Goal: Information Seeking & Learning: Learn about a topic

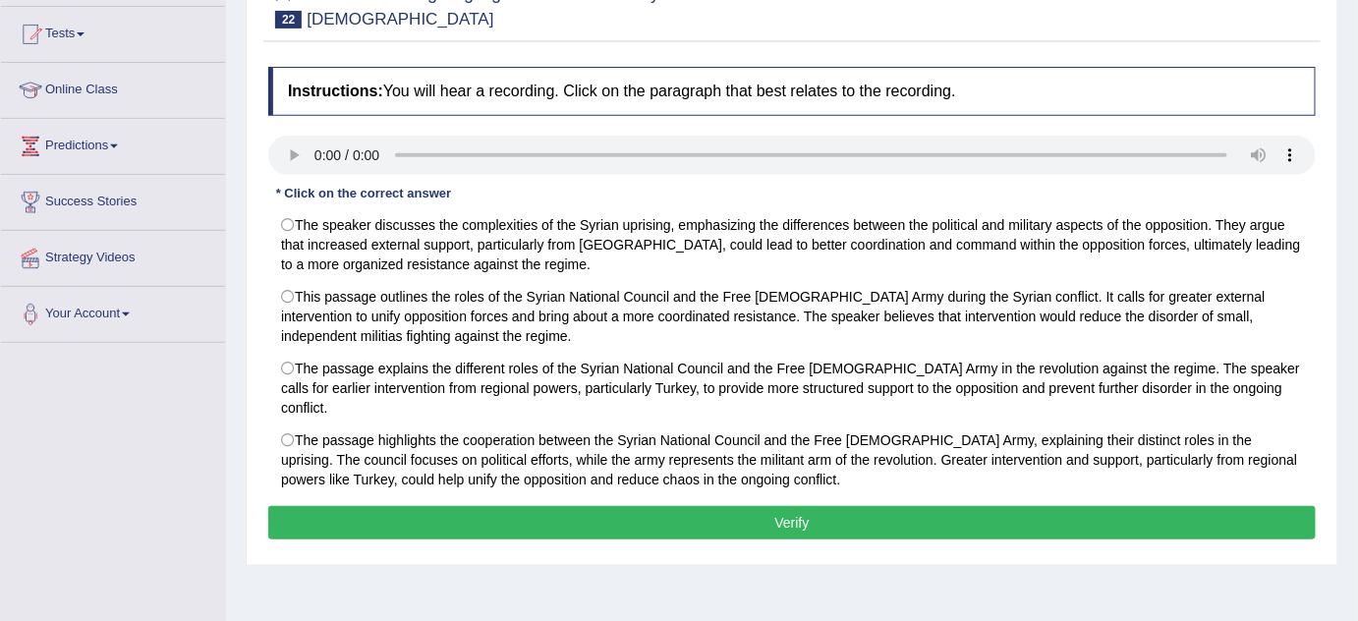
click at [758, 580] on div "Home Practice Listening: Highlight Correct Summary Syrian « Prev Next » Report …" at bounding box center [792, 289] width 1132 height 983
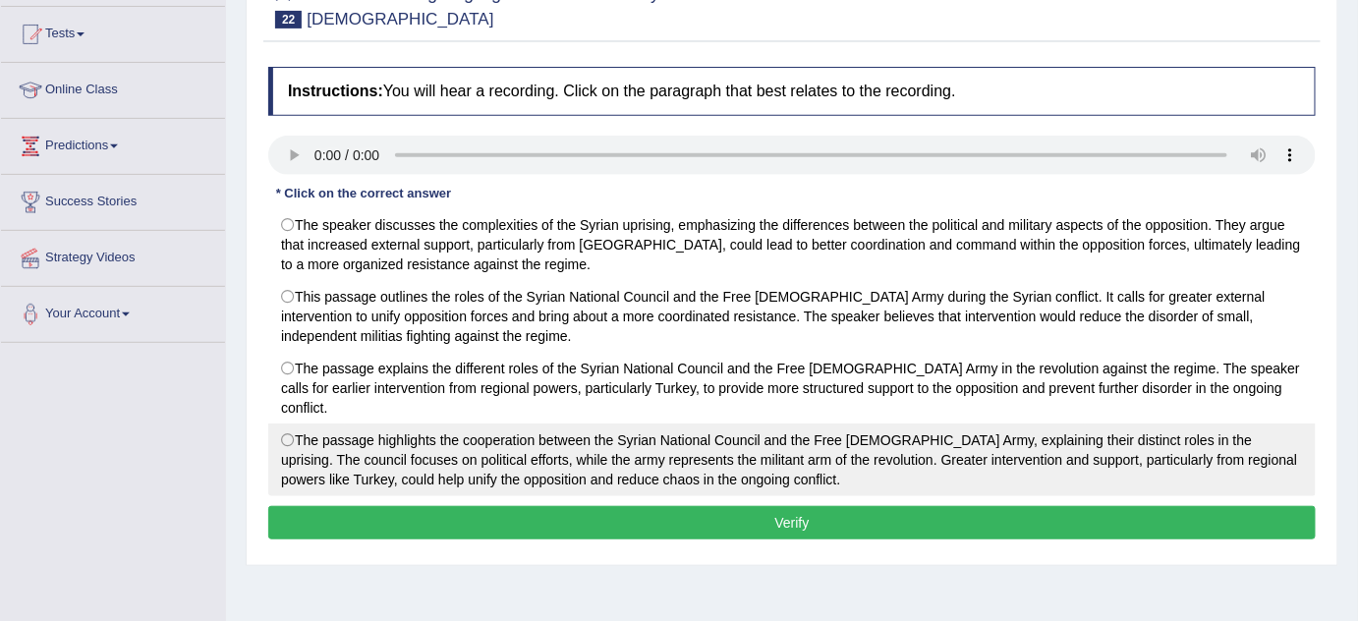
click at [285, 424] on label "The passage highlights the cooperation between the Syrian National Council and …" at bounding box center [792, 460] width 1048 height 73
radio input "true"
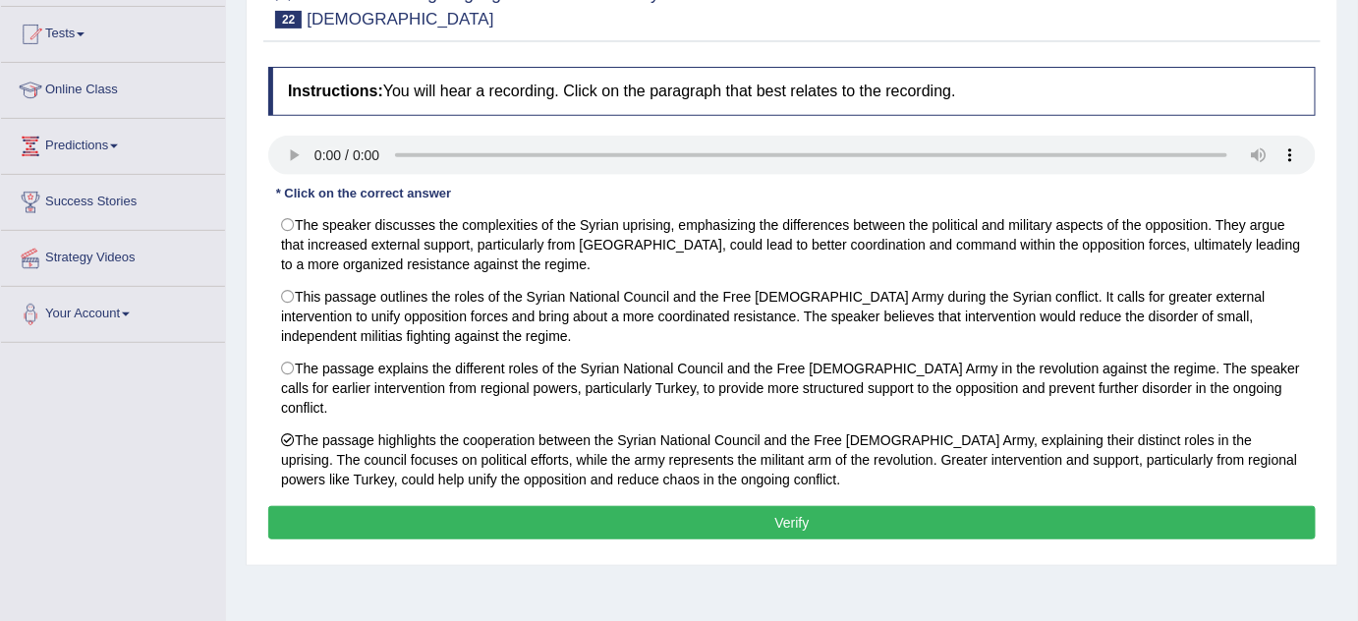
click at [676, 506] on button "Verify" at bounding box center [792, 522] width 1048 height 33
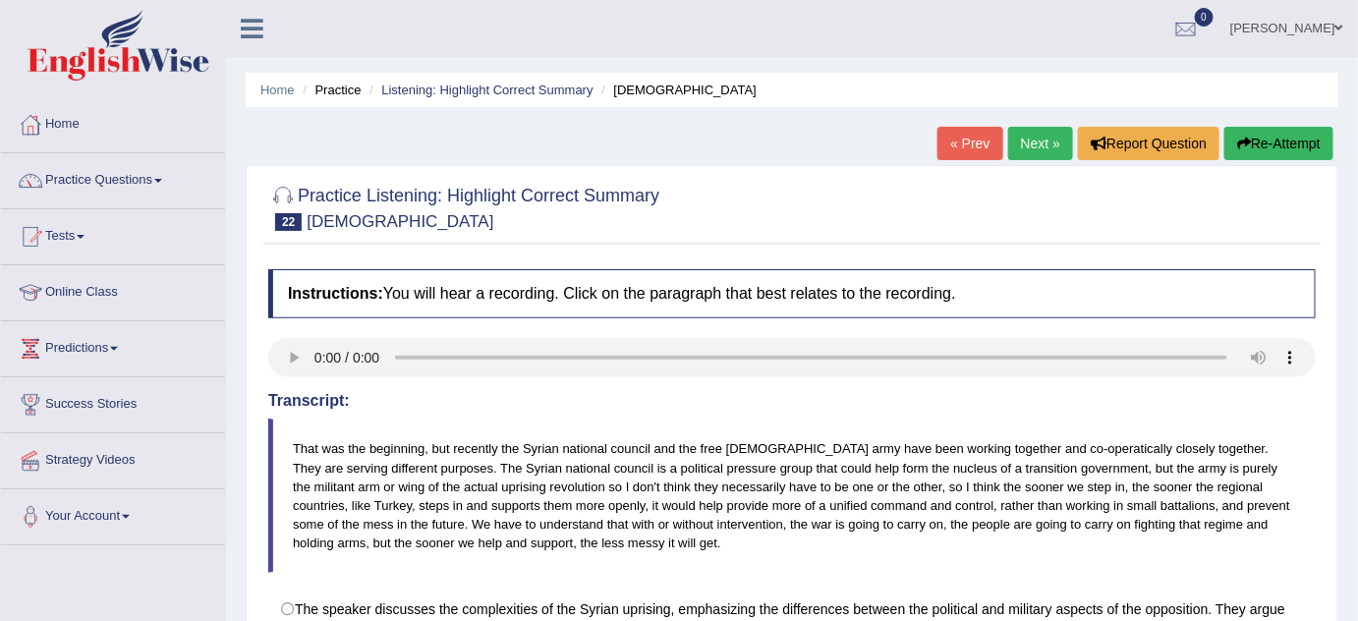
click at [1046, 130] on link "Next »" at bounding box center [1040, 143] width 65 height 33
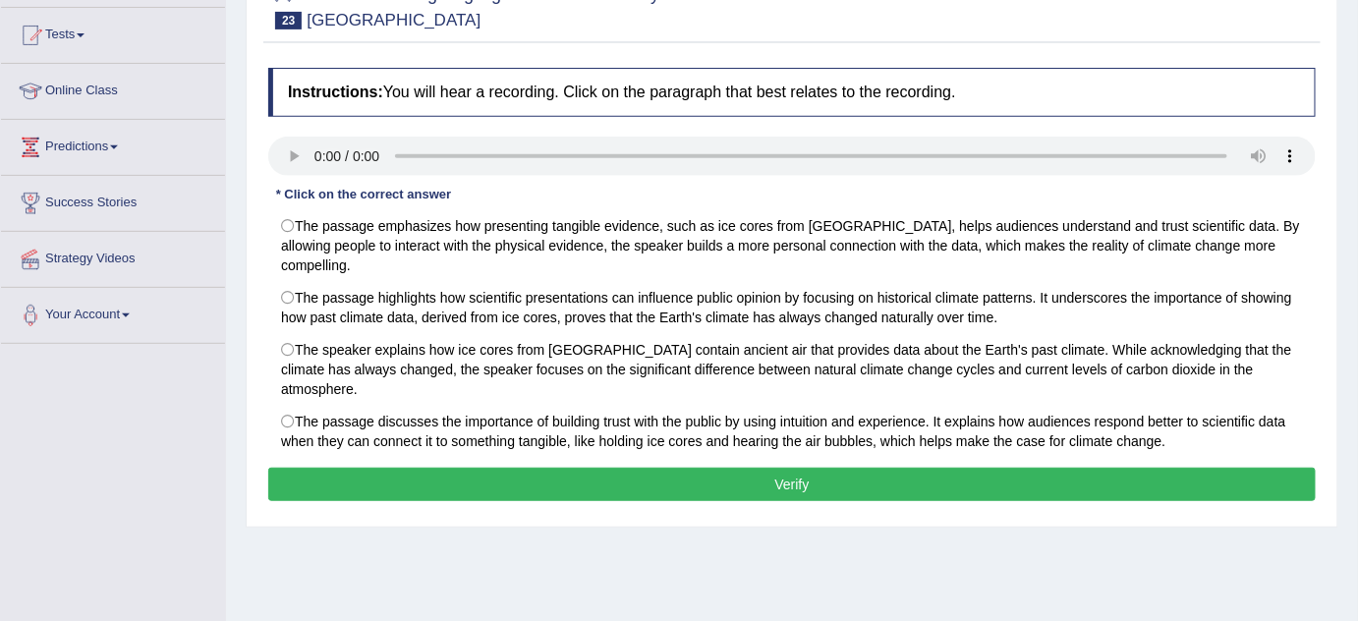
scroll to position [238, 0]
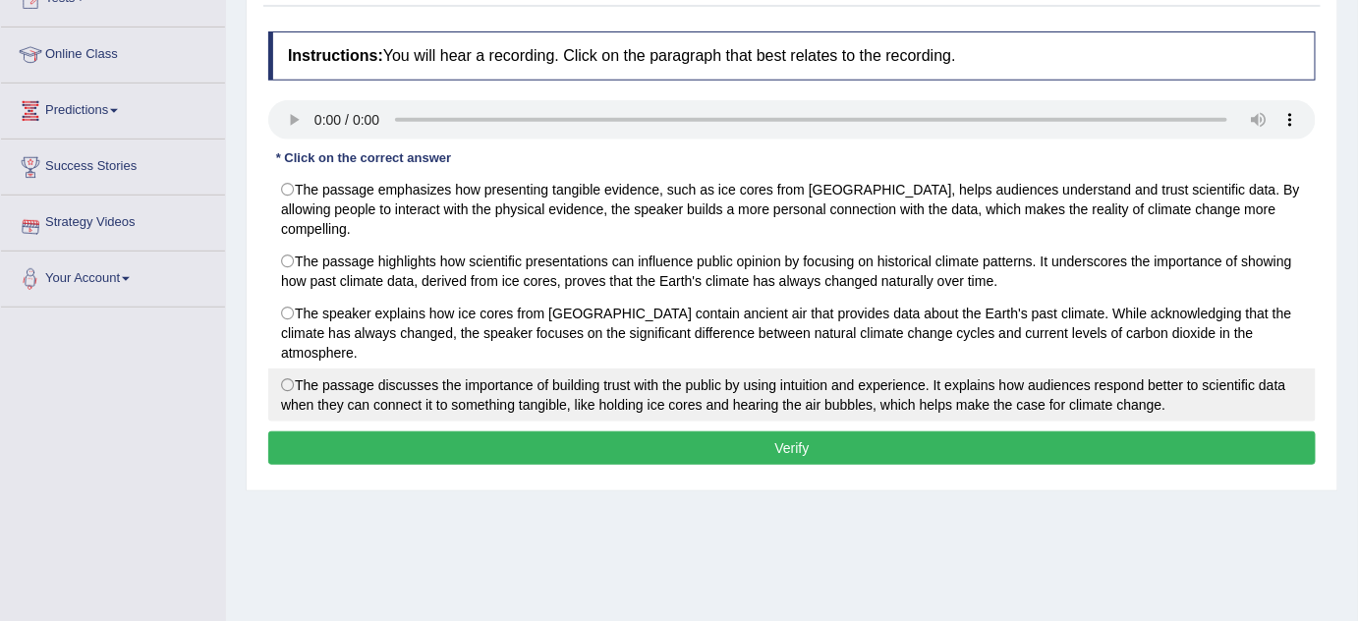
click at [285, 369] on label "The passage discusses the importance of building trust with the public by using…" at bounding box center [792, 395] width 1048 height 53
radio input "true"
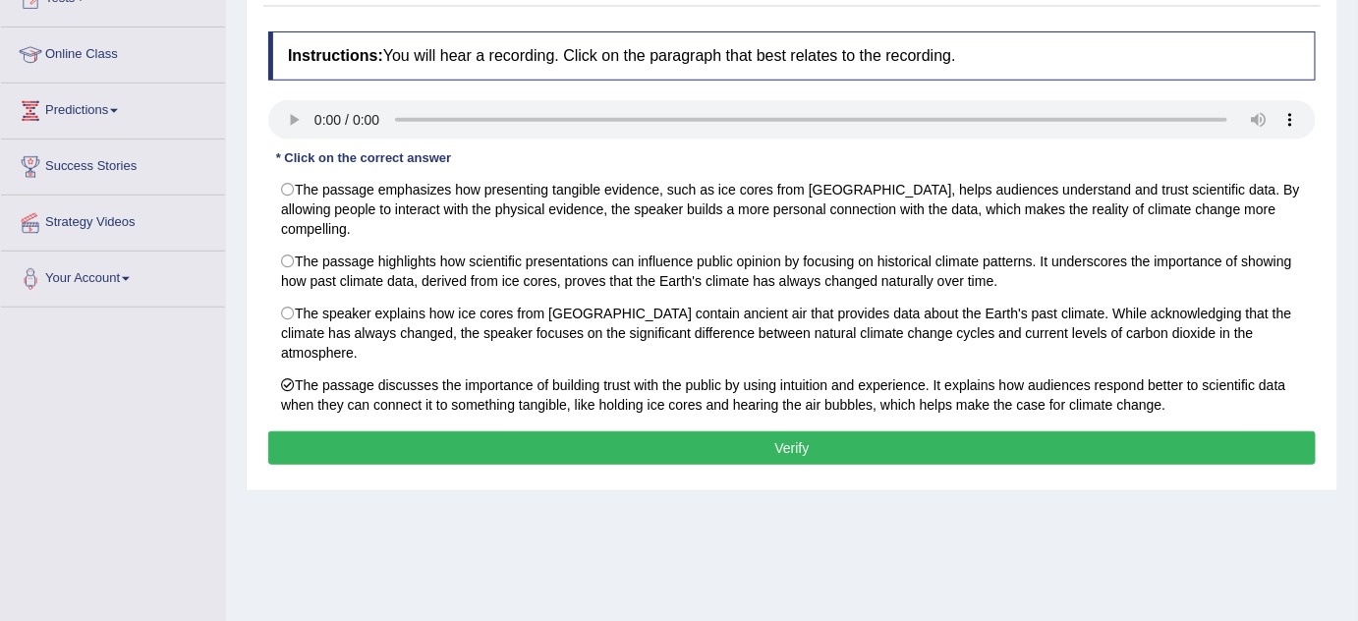
click at [473, 431] on button "Verify" at bounding box center [792, 447] width 1048 height 33
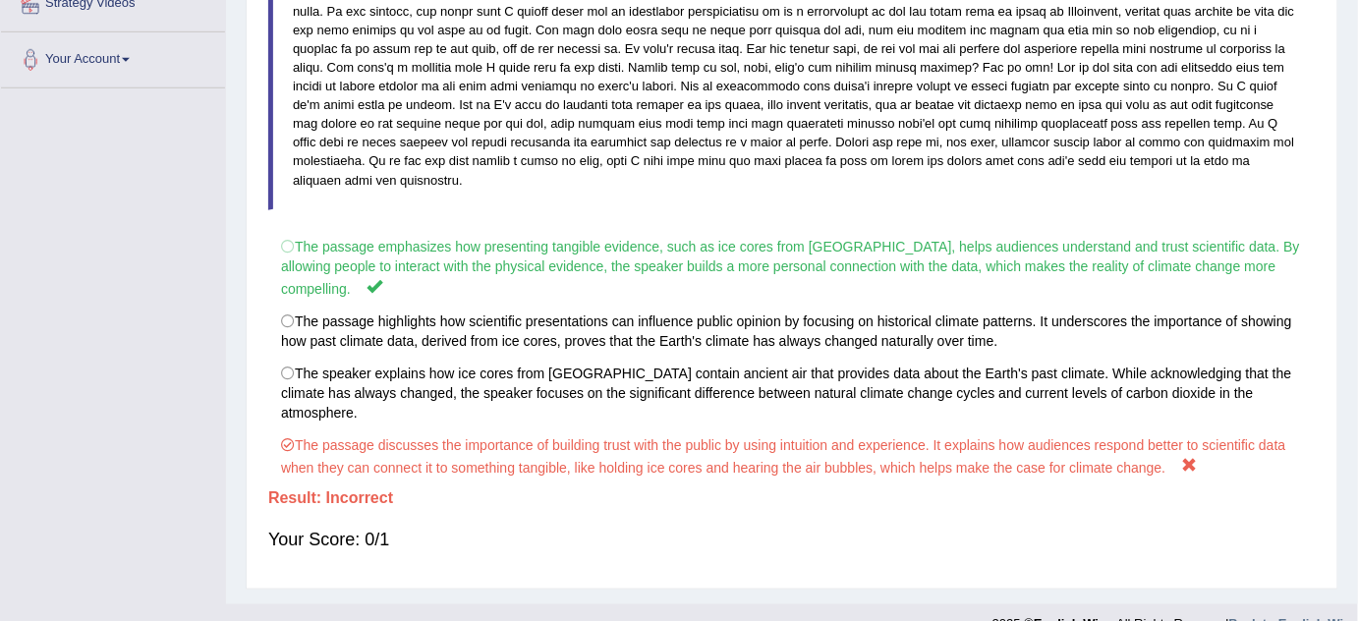
scroll to position [0, 0]
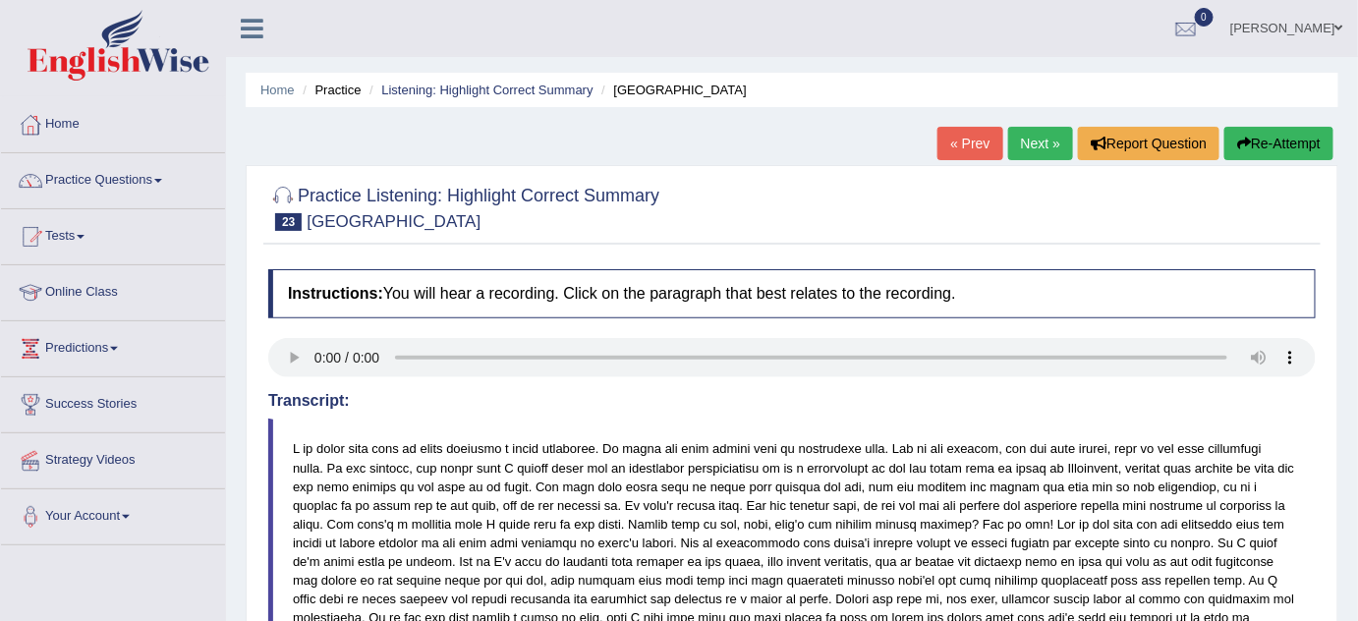
click at [1048, 147] on link "Next »" at bounding box center [1040, 143] width 65 height 33
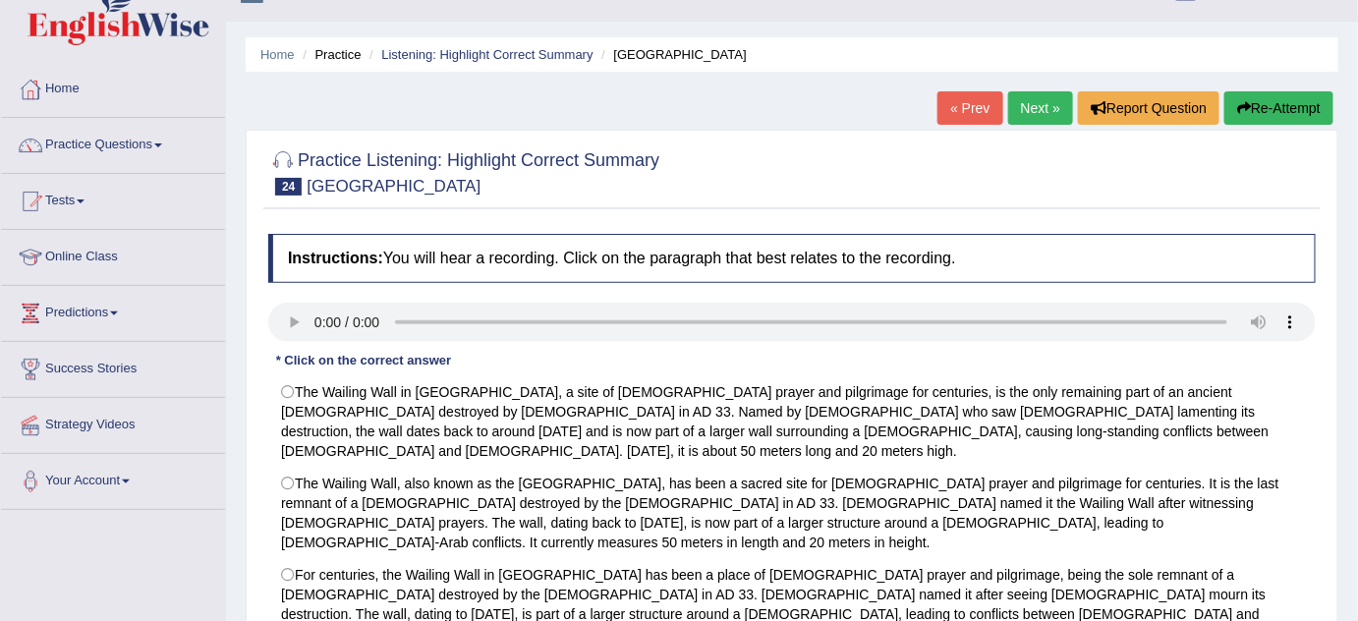
scroll to position [201, 0]
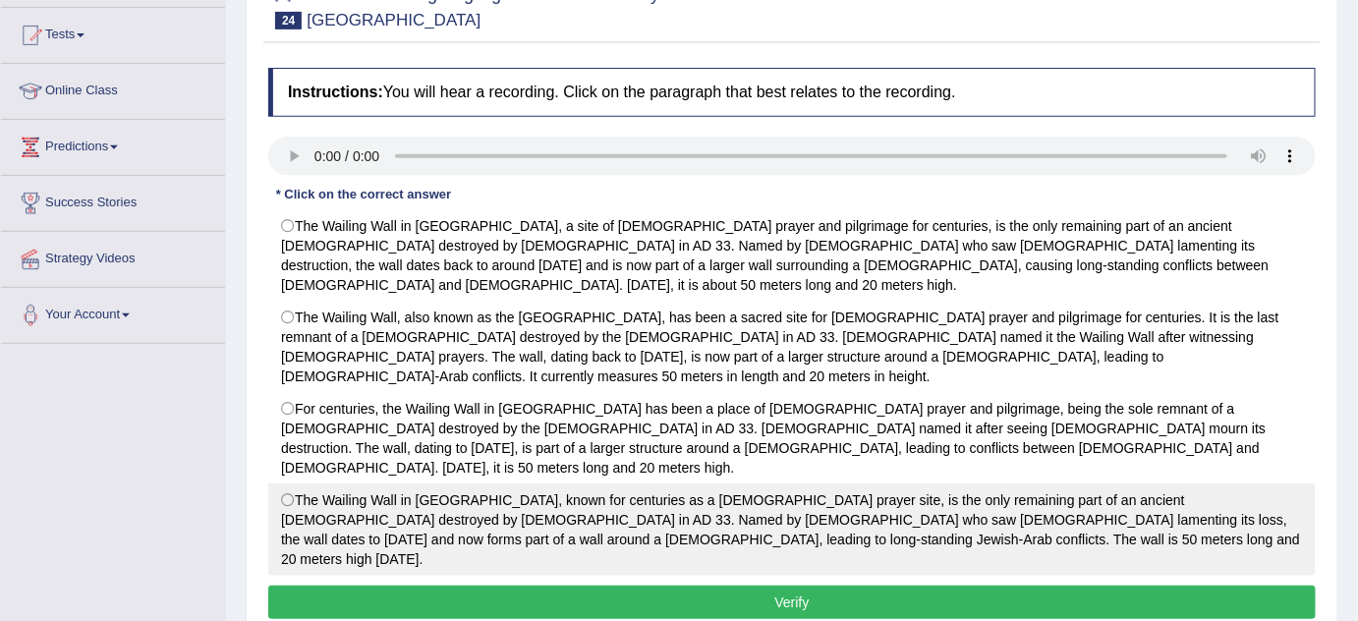
click at [289, 484] on label "The Wailing Wall in Jerusalem, known for centuries as a Jewish prayer site, is …" at bounding box center [792, 530] width 1048 height 92
radio input "true"
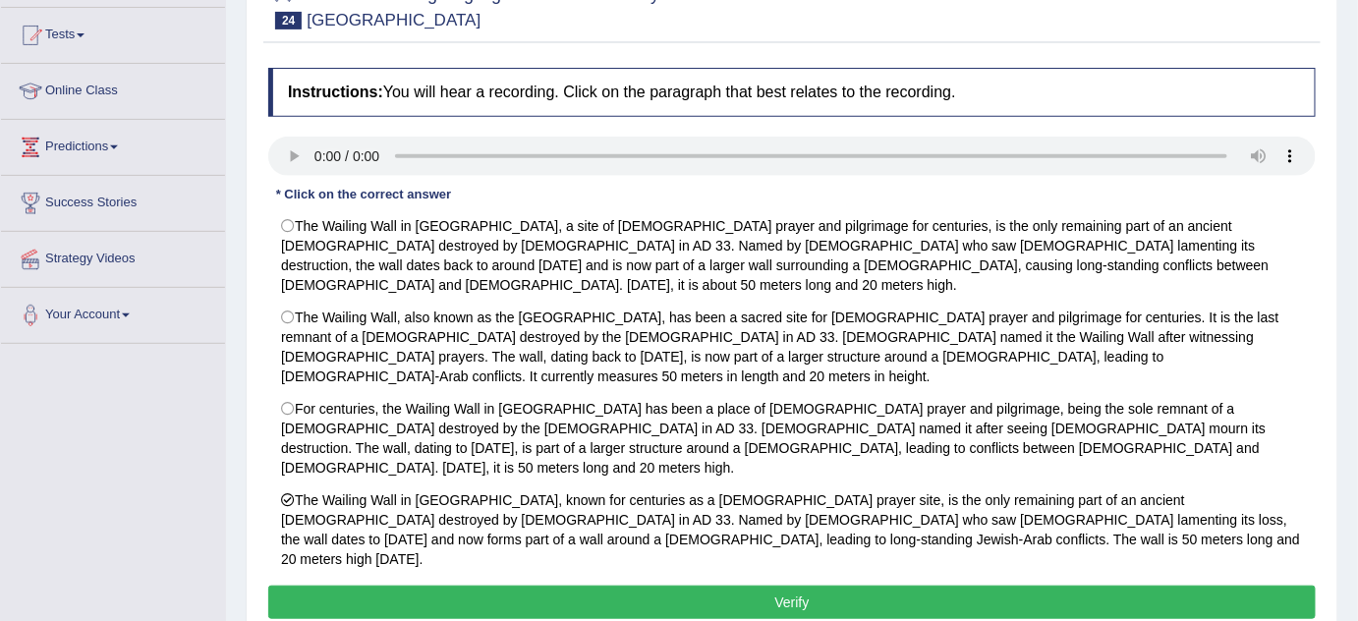
click at [367, 586] on button "Verify" at bounding box center [792, 602] width 1048 height 33
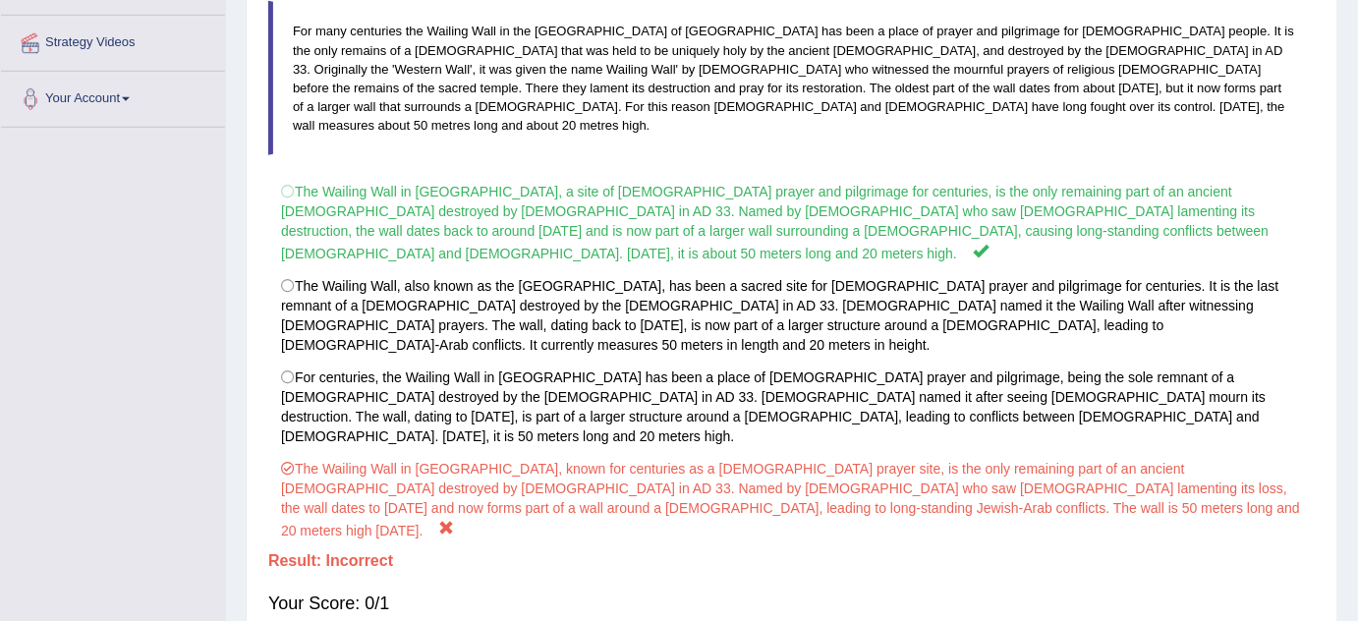
scroll to position [0, 0]
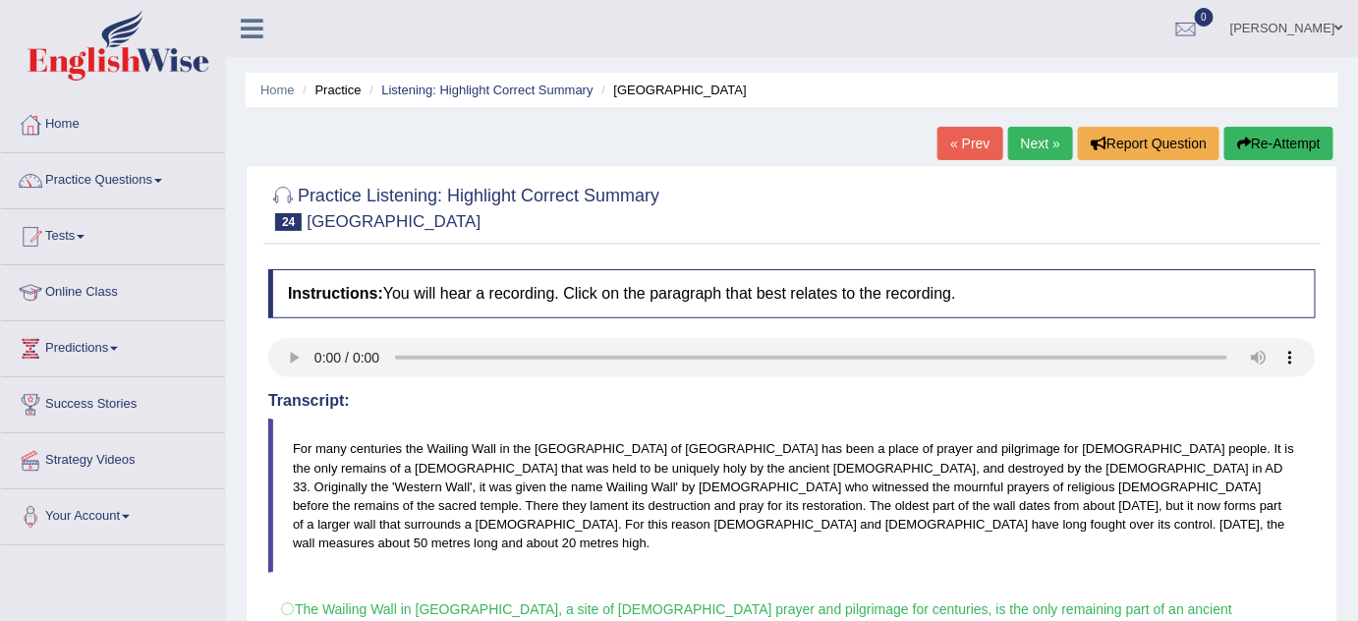
click at [1055, 134] on link "Next »" at bounding box center [1040, 143] width 65 height 33
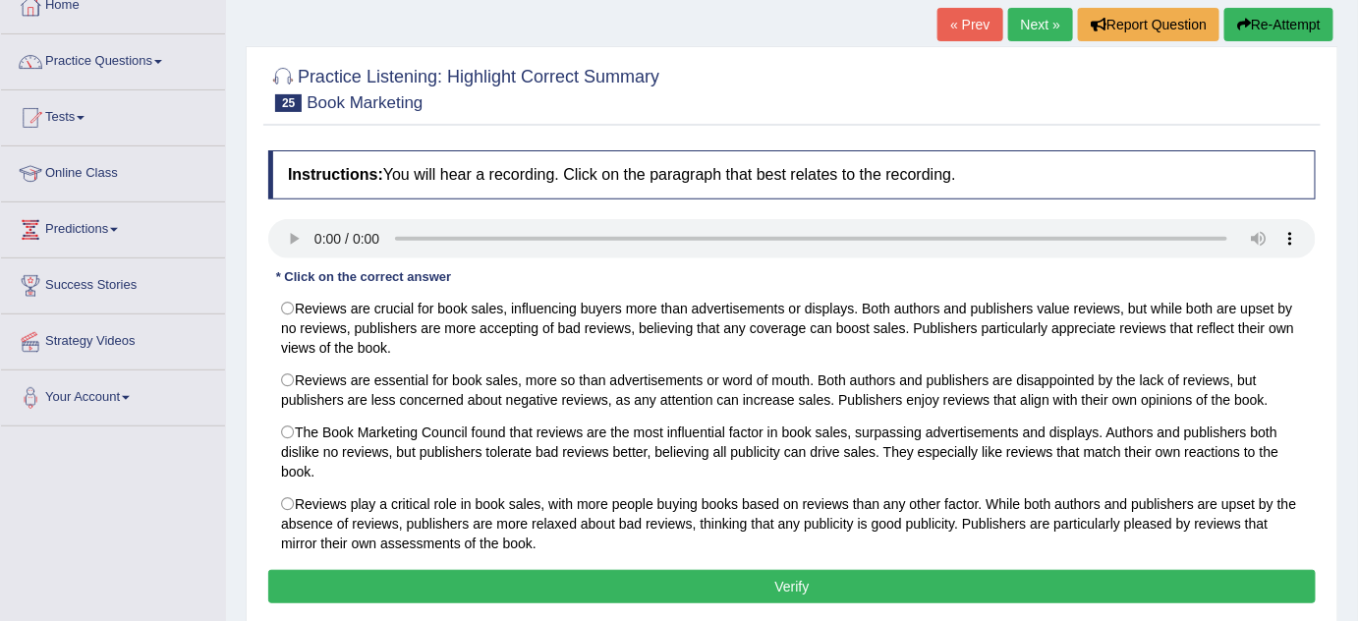
scroll to position [154, 0]
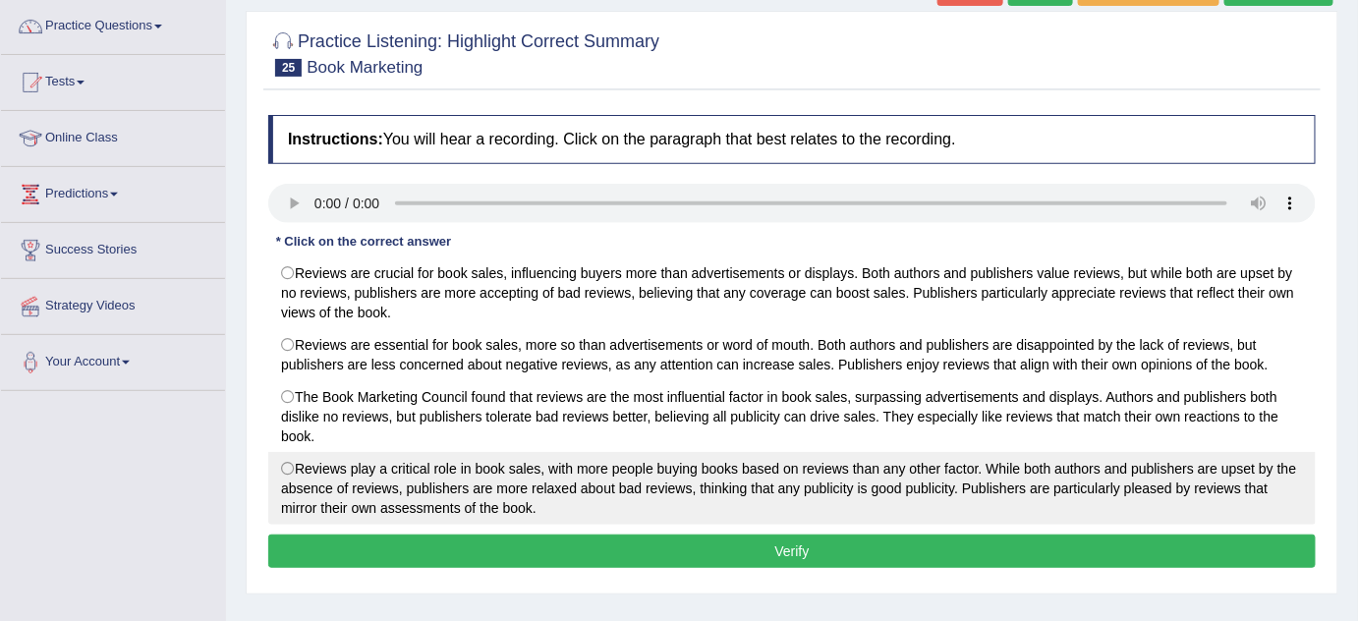
click at [273, 461] on label "Reviews play a critical role in book sales, with more people buying books based…" at bounding box center [792, 488] width 1048 height 73
radio input "true"
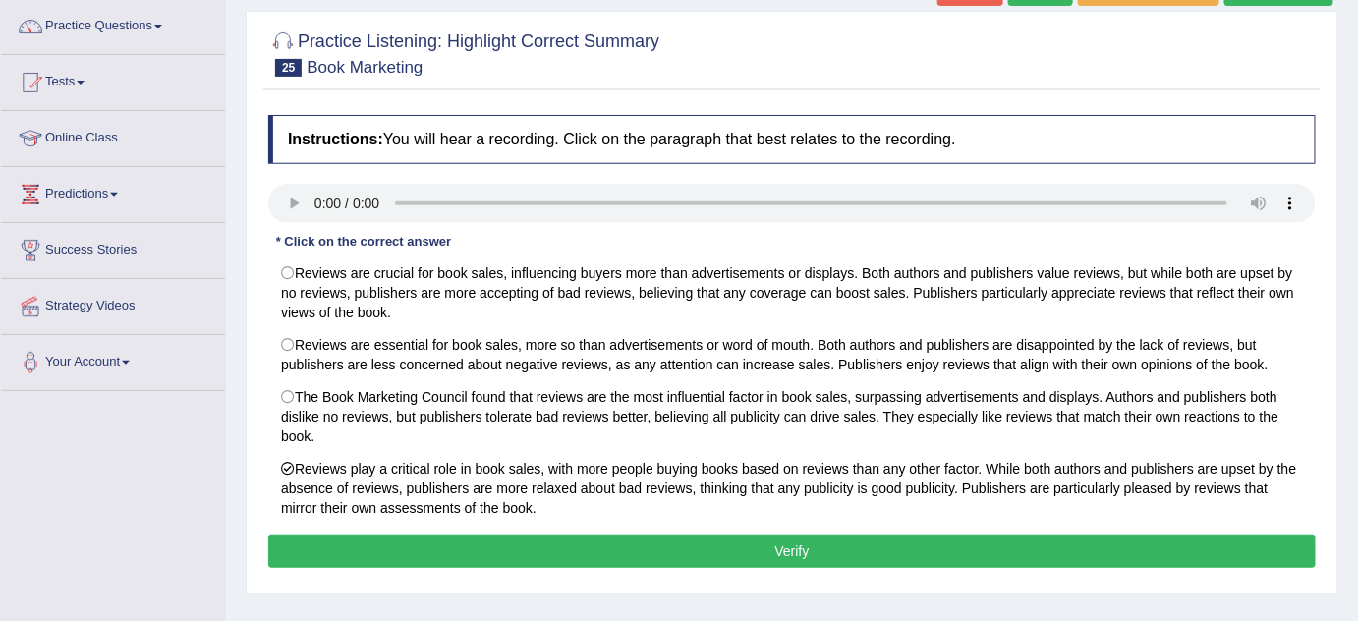
click at [357, 541] on button "Verify" at bounding box center [792, 551] width 1048 height 33
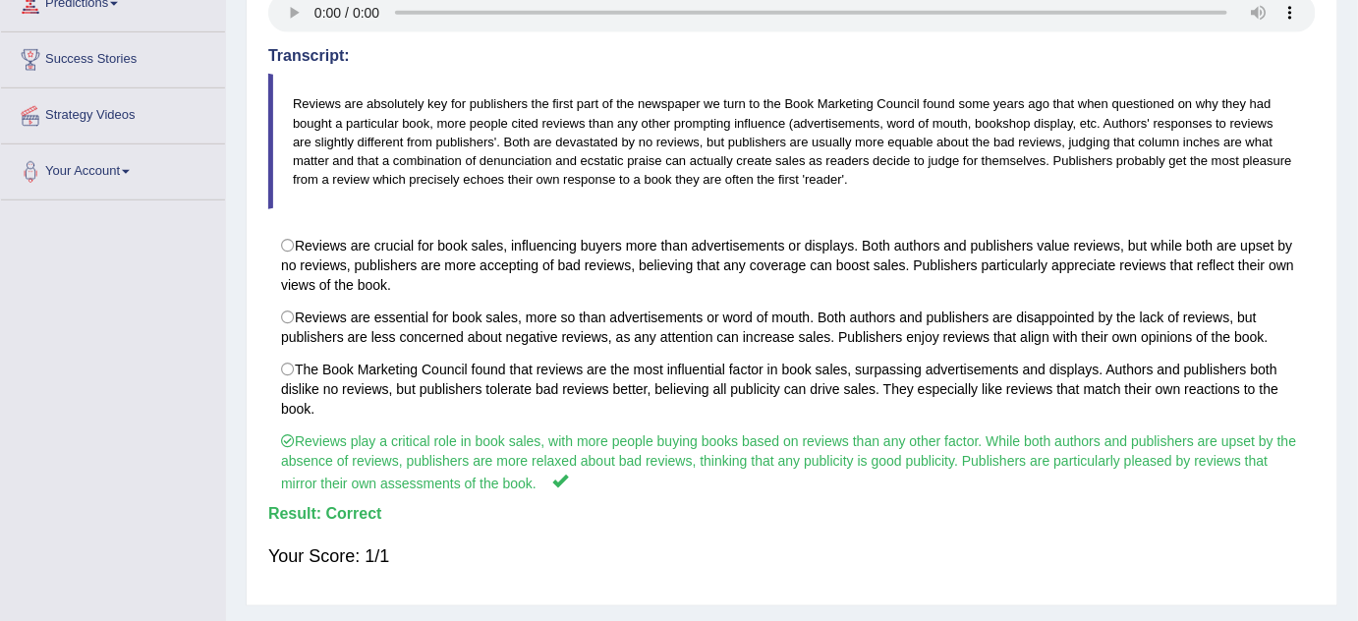
scroll to position [411, 0]
